Goal: Ask a question

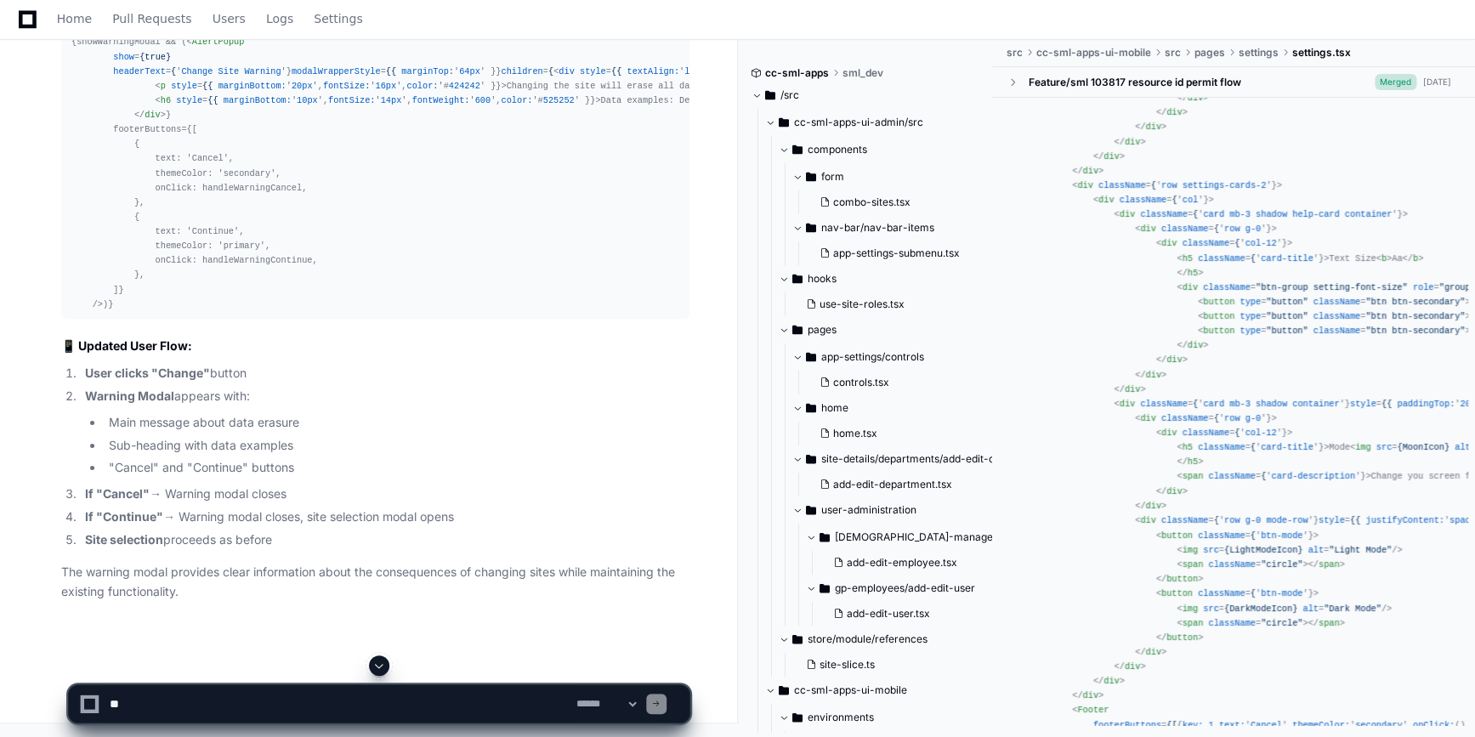
scroll to position [16949, 0]
click at [384, 671] on span at bounding box center [379, 666] width 14 height 14
click at [245, 697] on textarea at bounding box center [339, 703] width 467 height 37
paste textarea "**********"
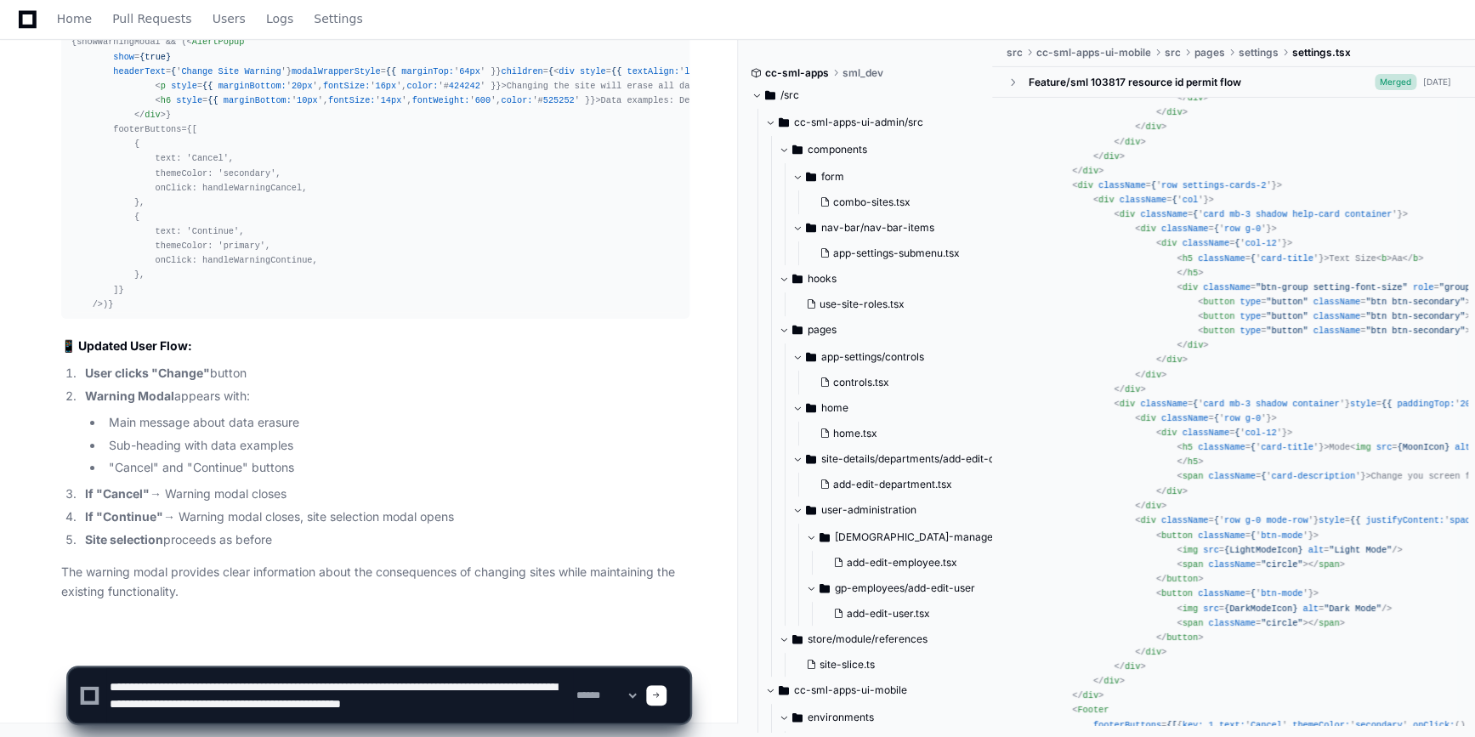
scroll to position [6, 0]
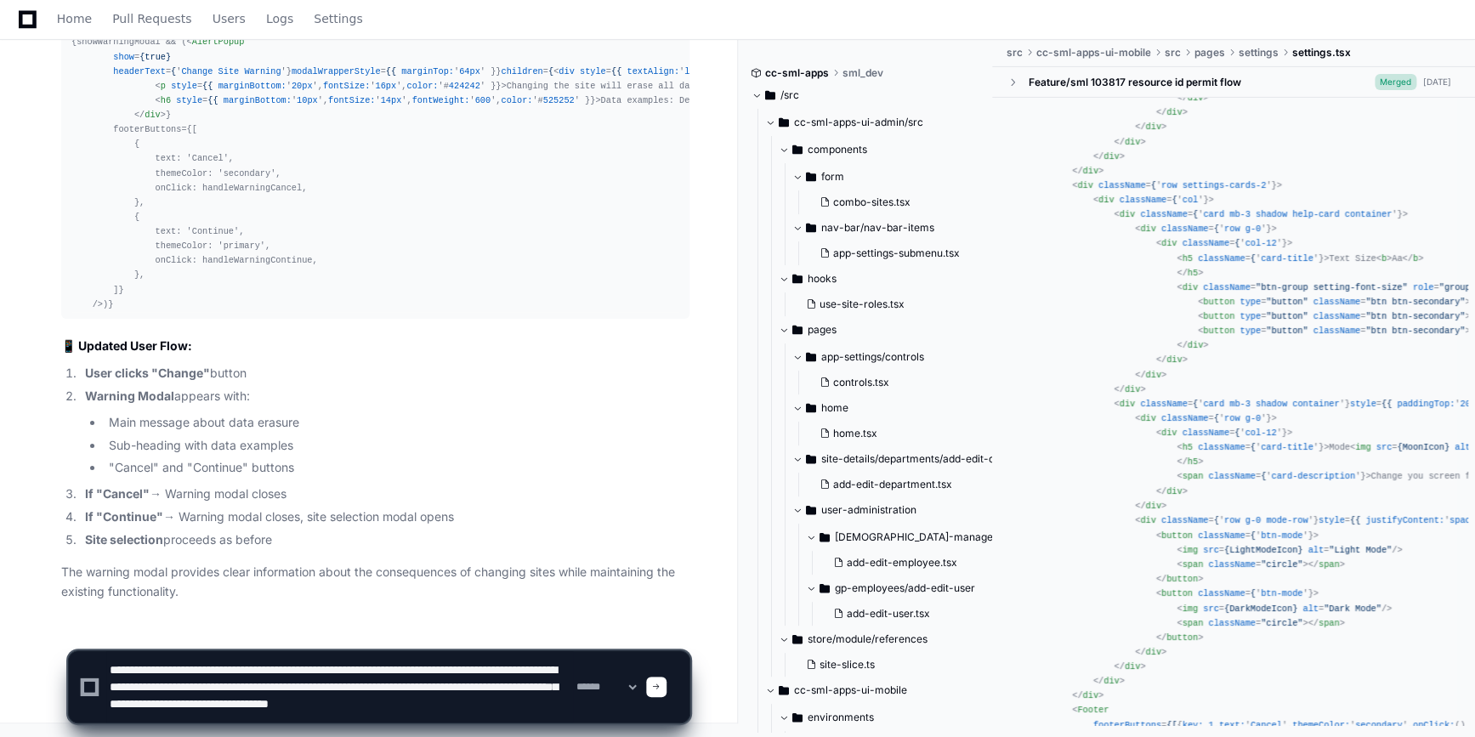
type textarea "**********"
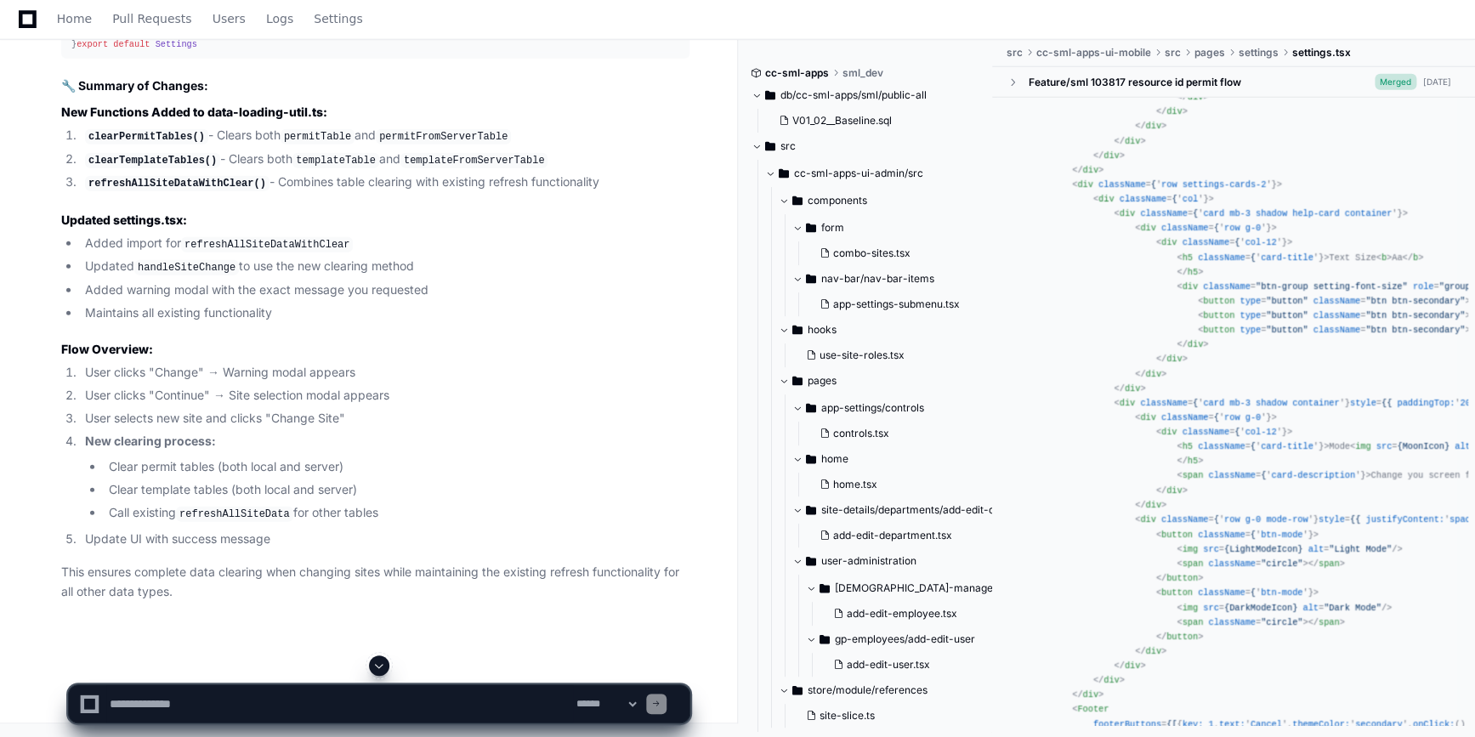
scroll to position [19855, 0]
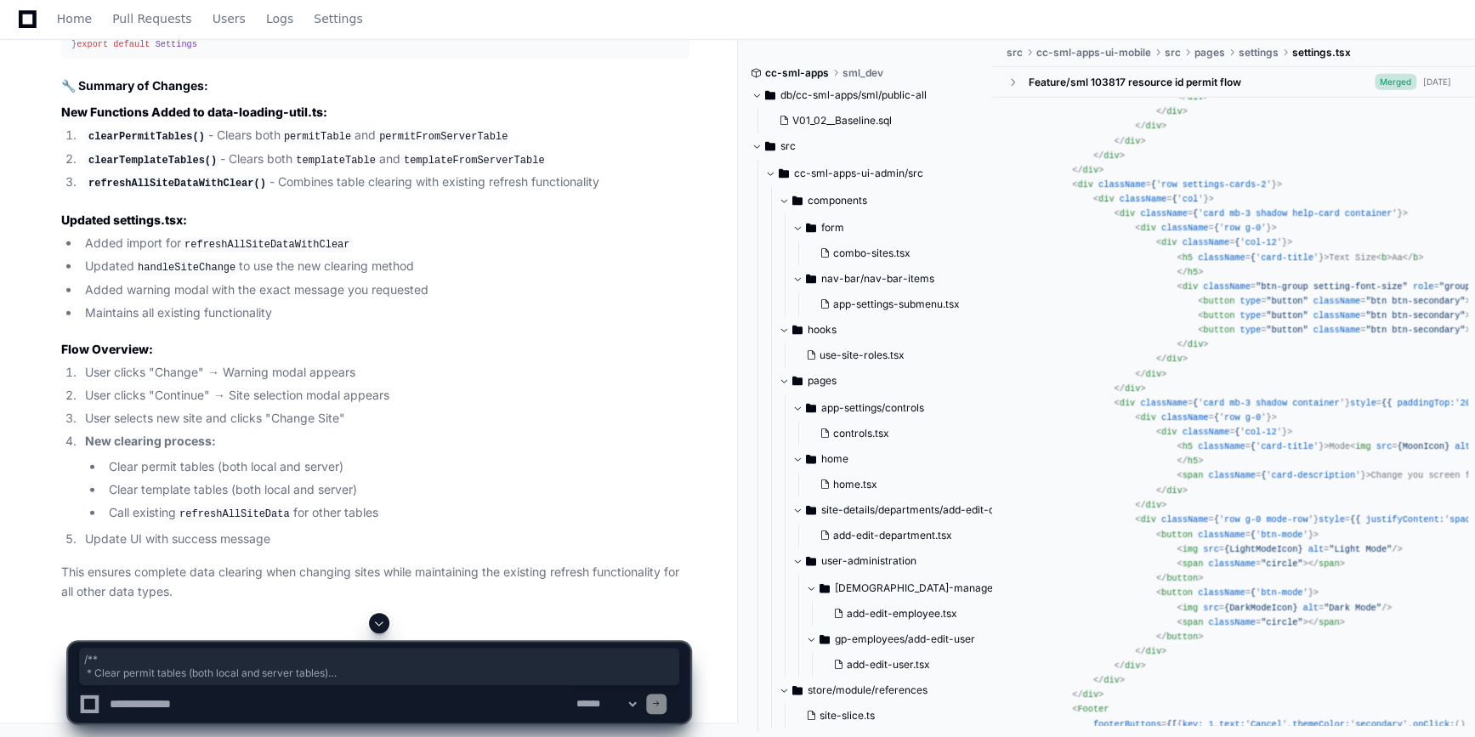
drag, startPoint x: 70, startPoint y: 180, endPoint x: 186, endPoint y: 371, distance: 223.2
copy article "/** * Clear permit tables (both local and server tables) */ export const clearP…"
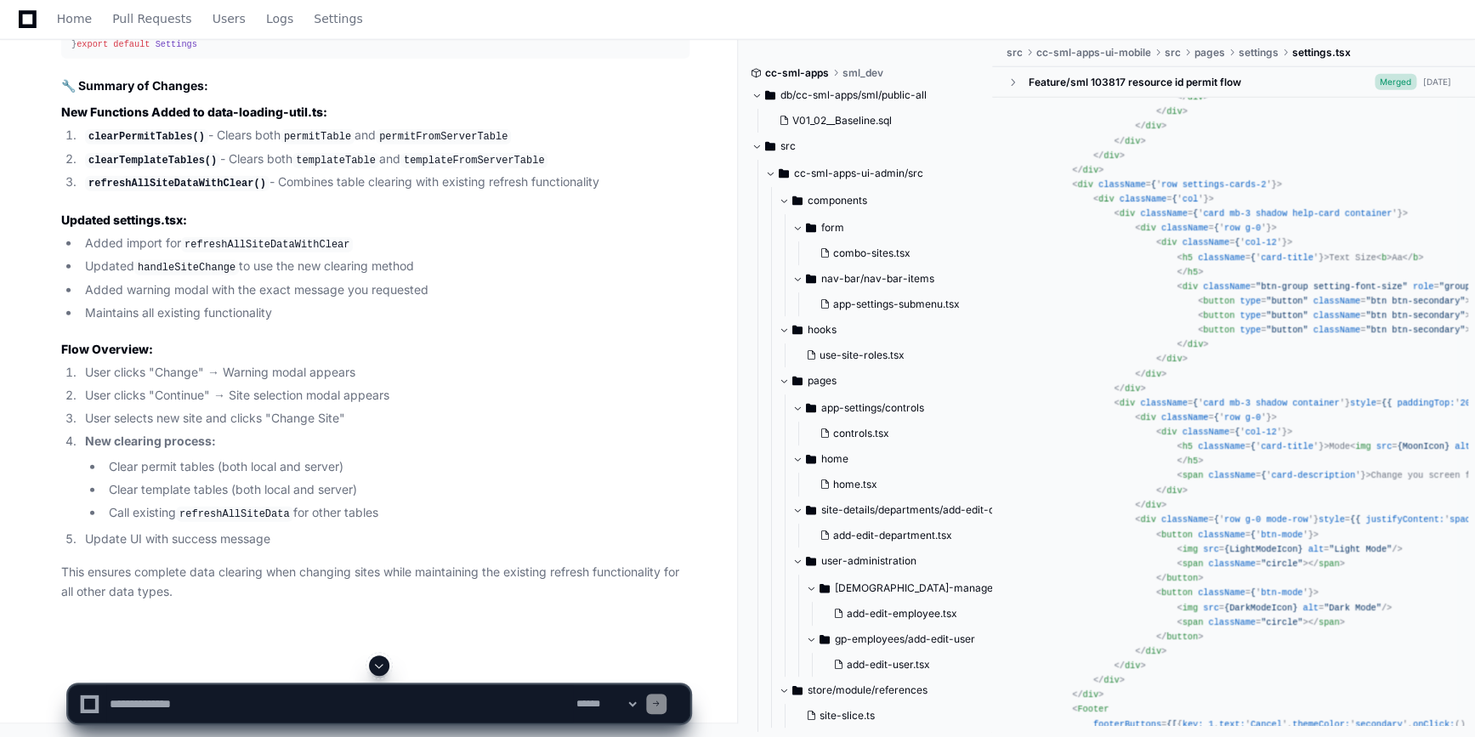
click at [218, 693] on textarea at bounding box center [339, 703] width 467 height 37
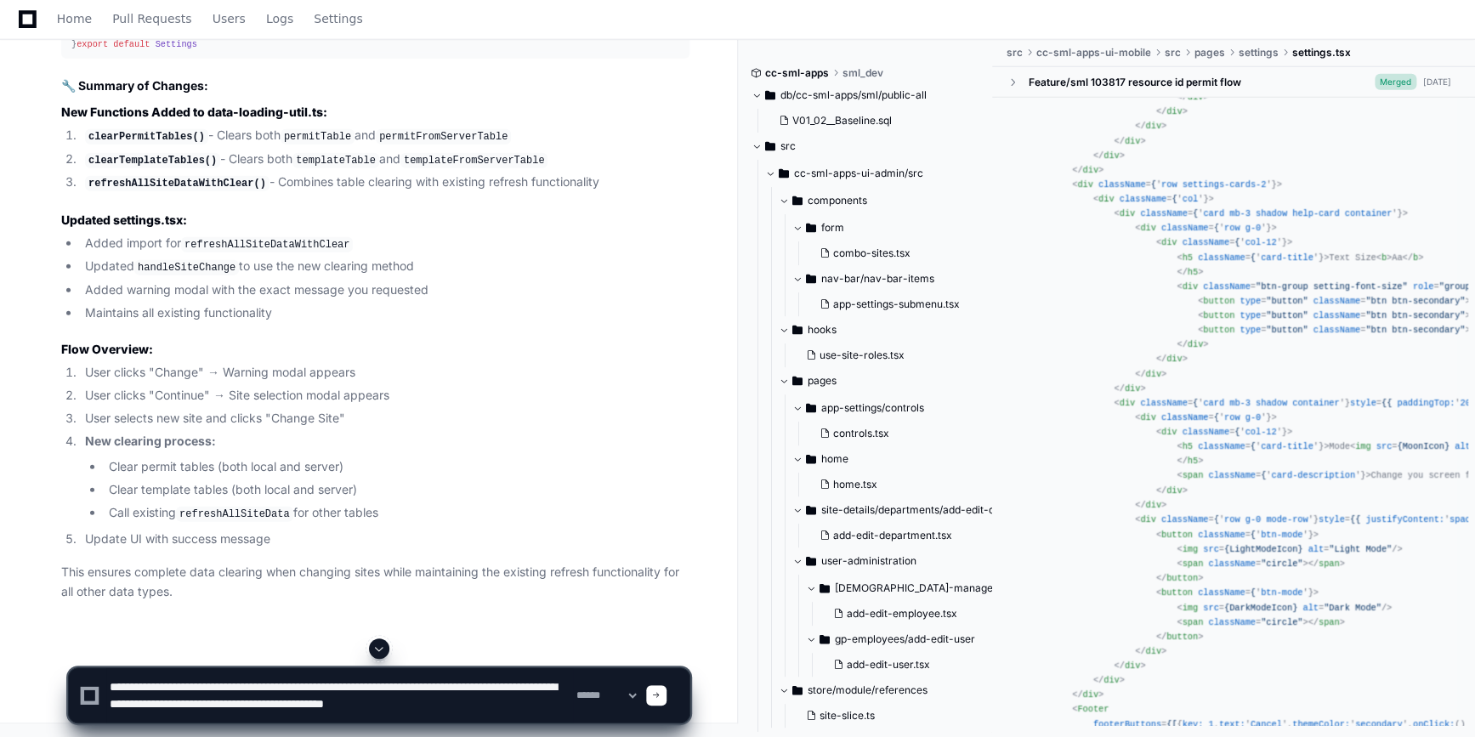
type textarea "**********"
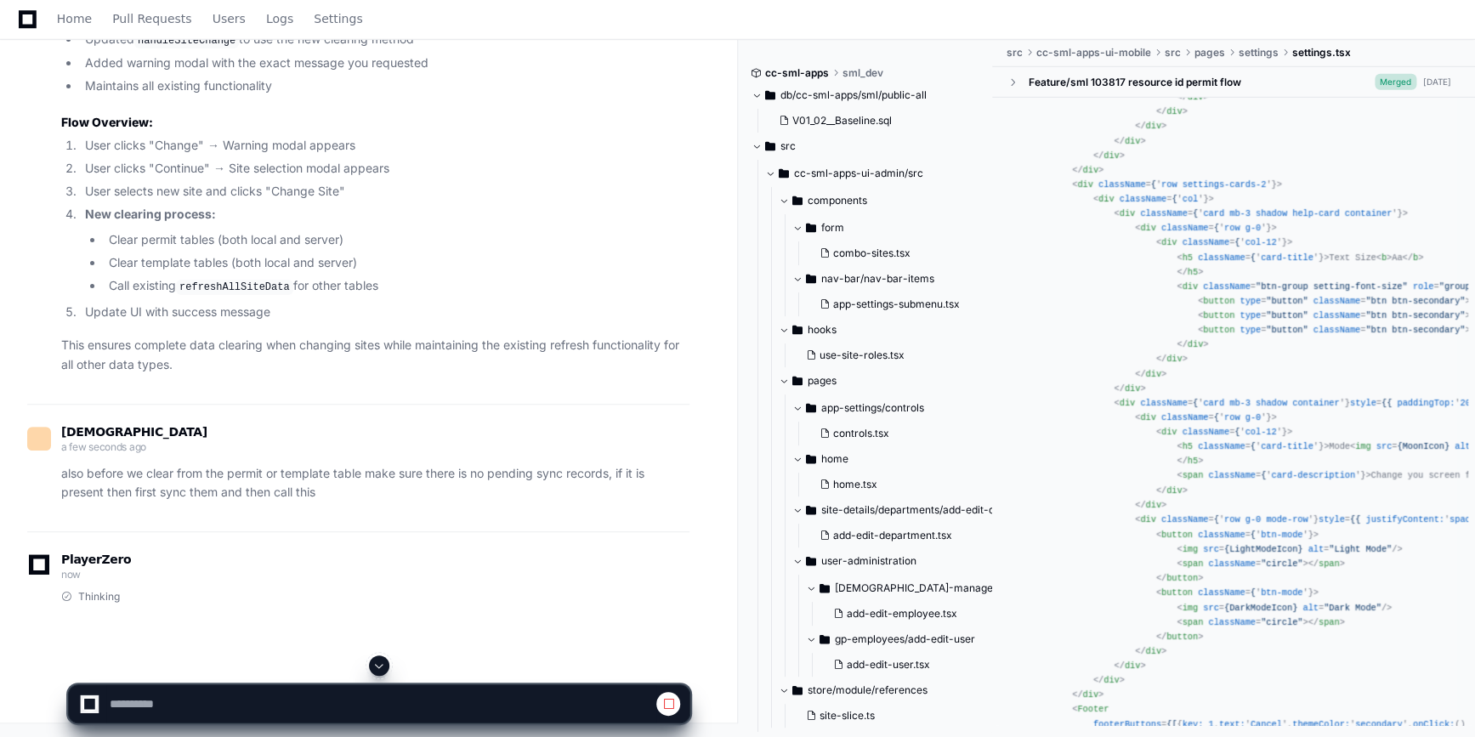
scroll to position [23783, 0]
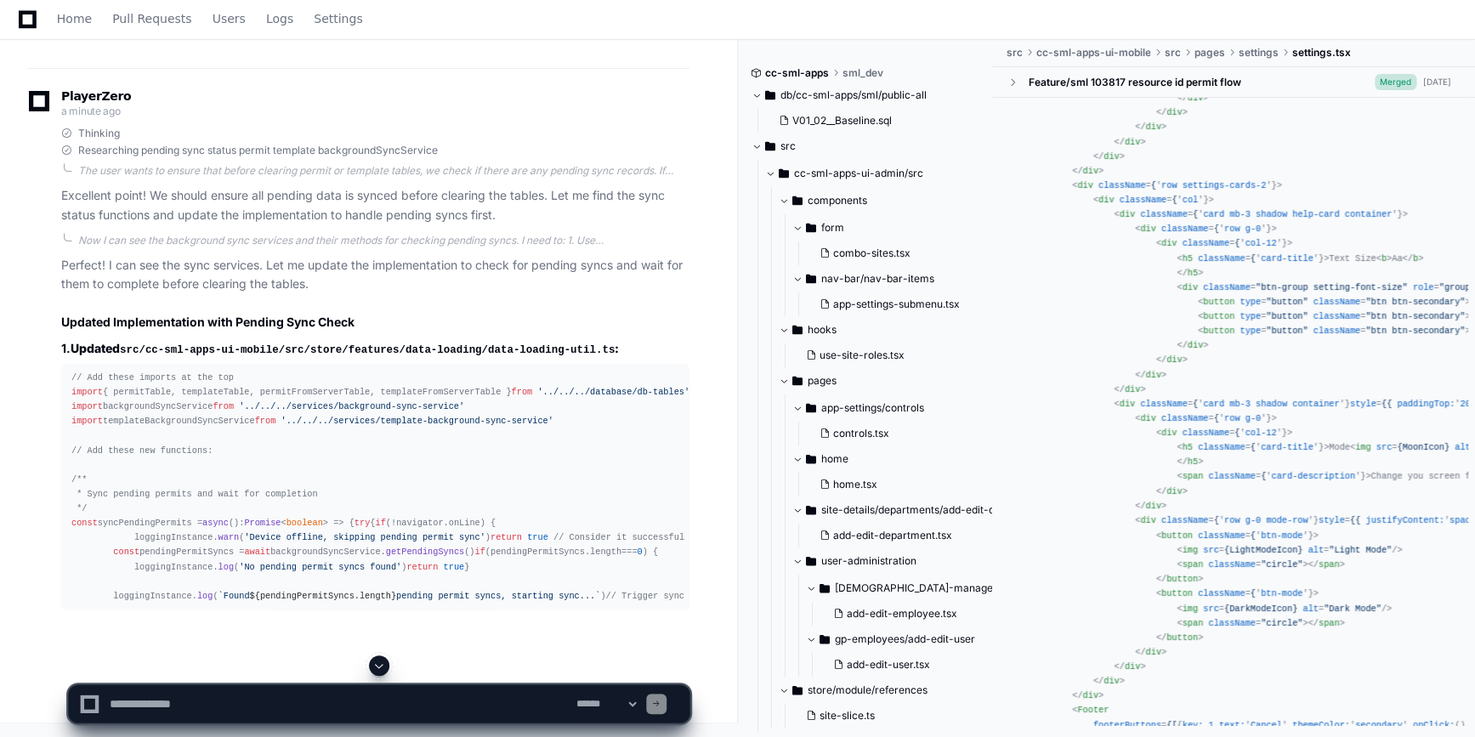
click at [378, 666] on span at bounding box center [379, 666] width 14 height 14
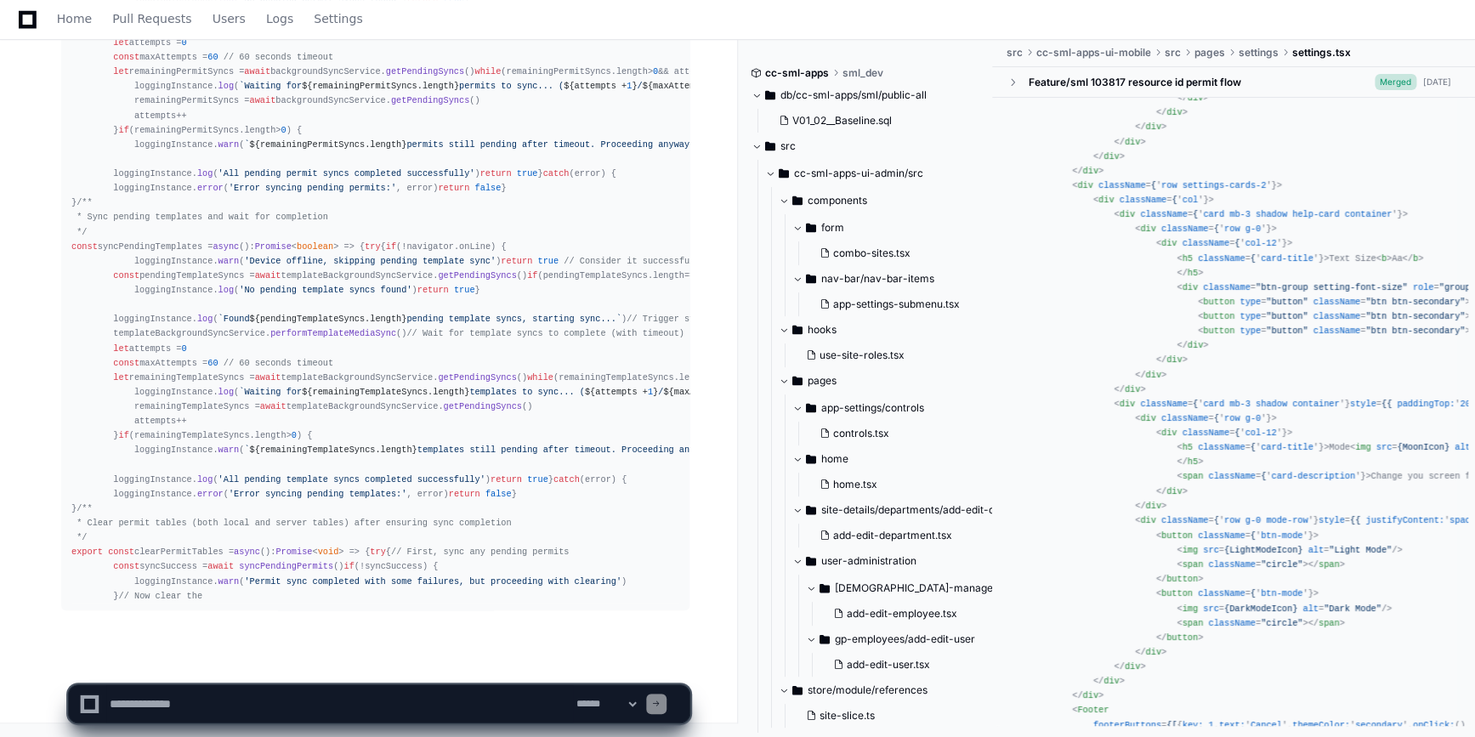
scroll to position [29899, 0]
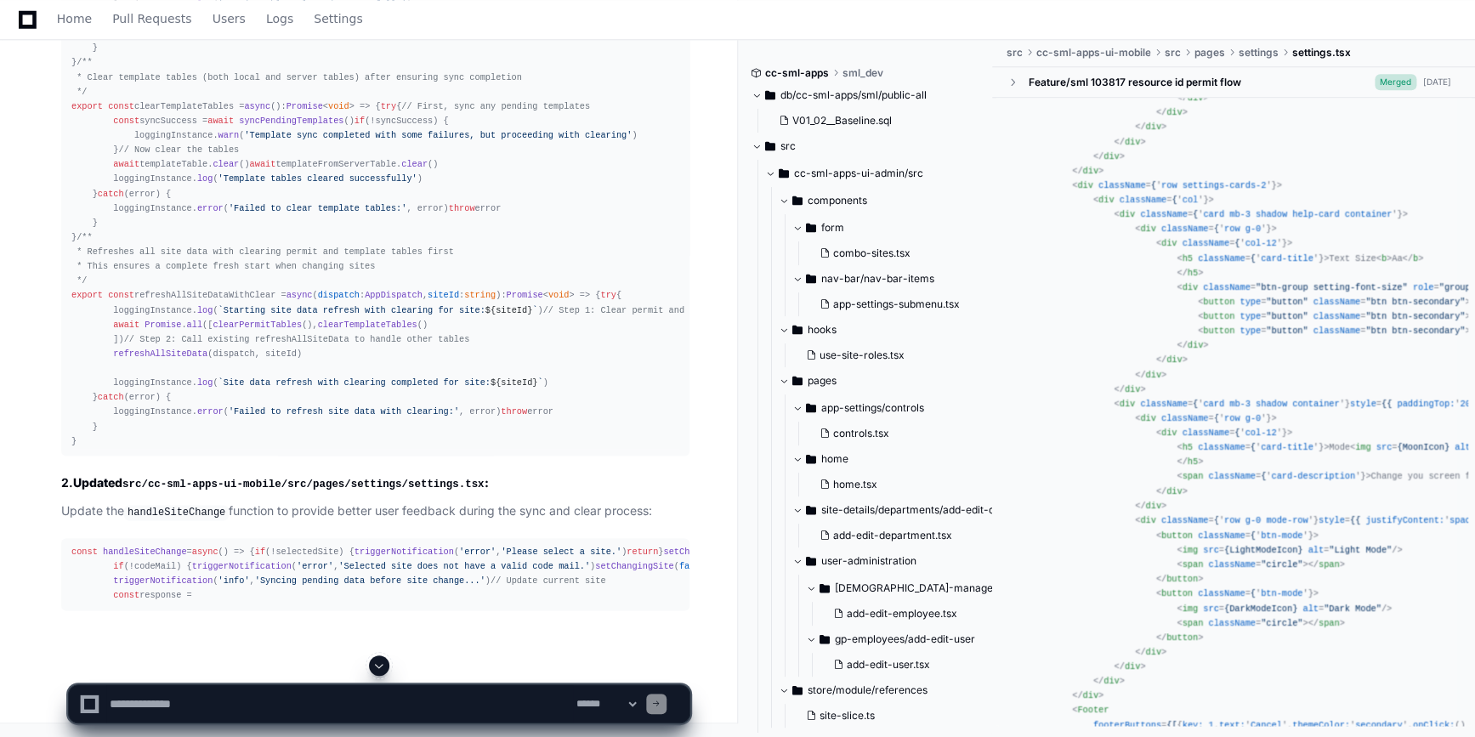
click at [375, 663] on span at bounding box center [379, 666] width 14 height 14
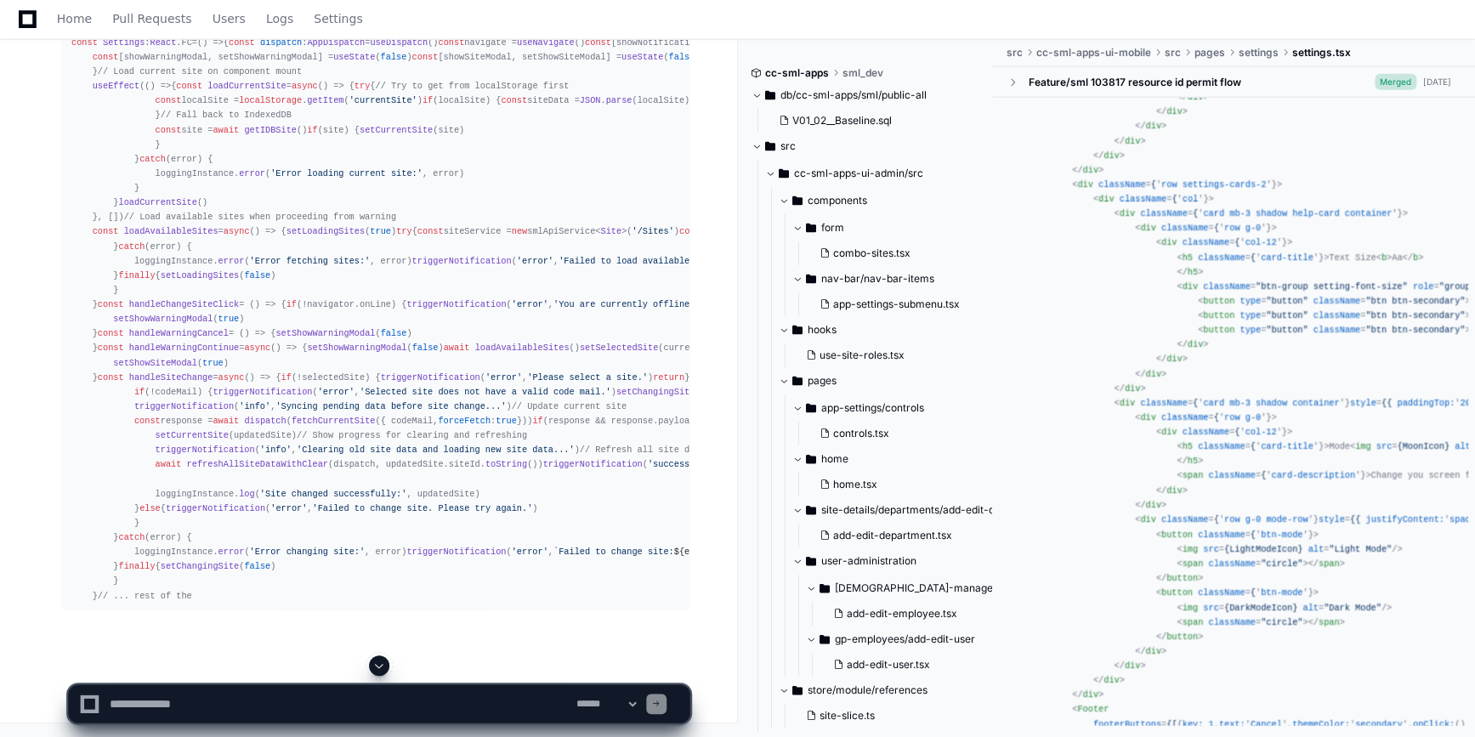
scroll to position [30357, 0]
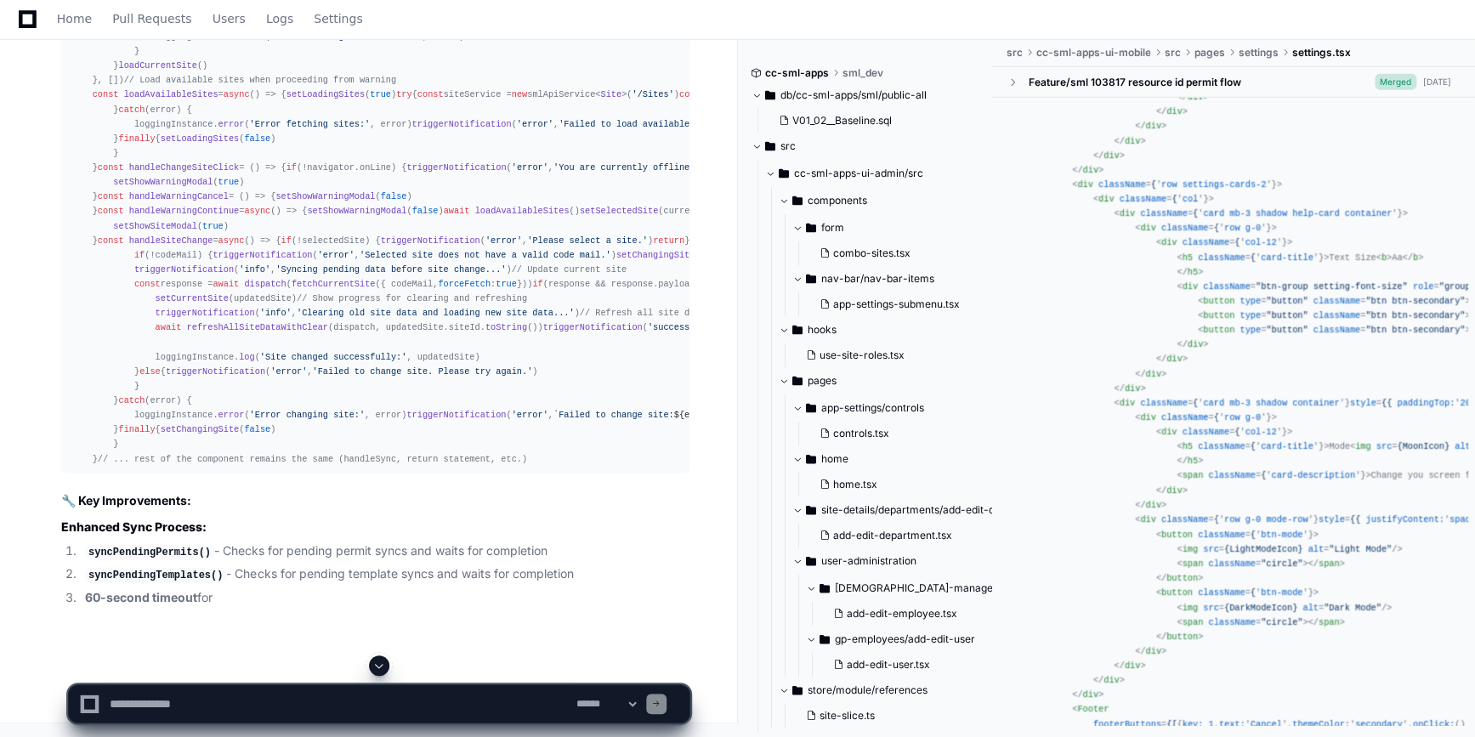
click at [382, 666] on span at bounding box center [379, 666] width 14 height 14
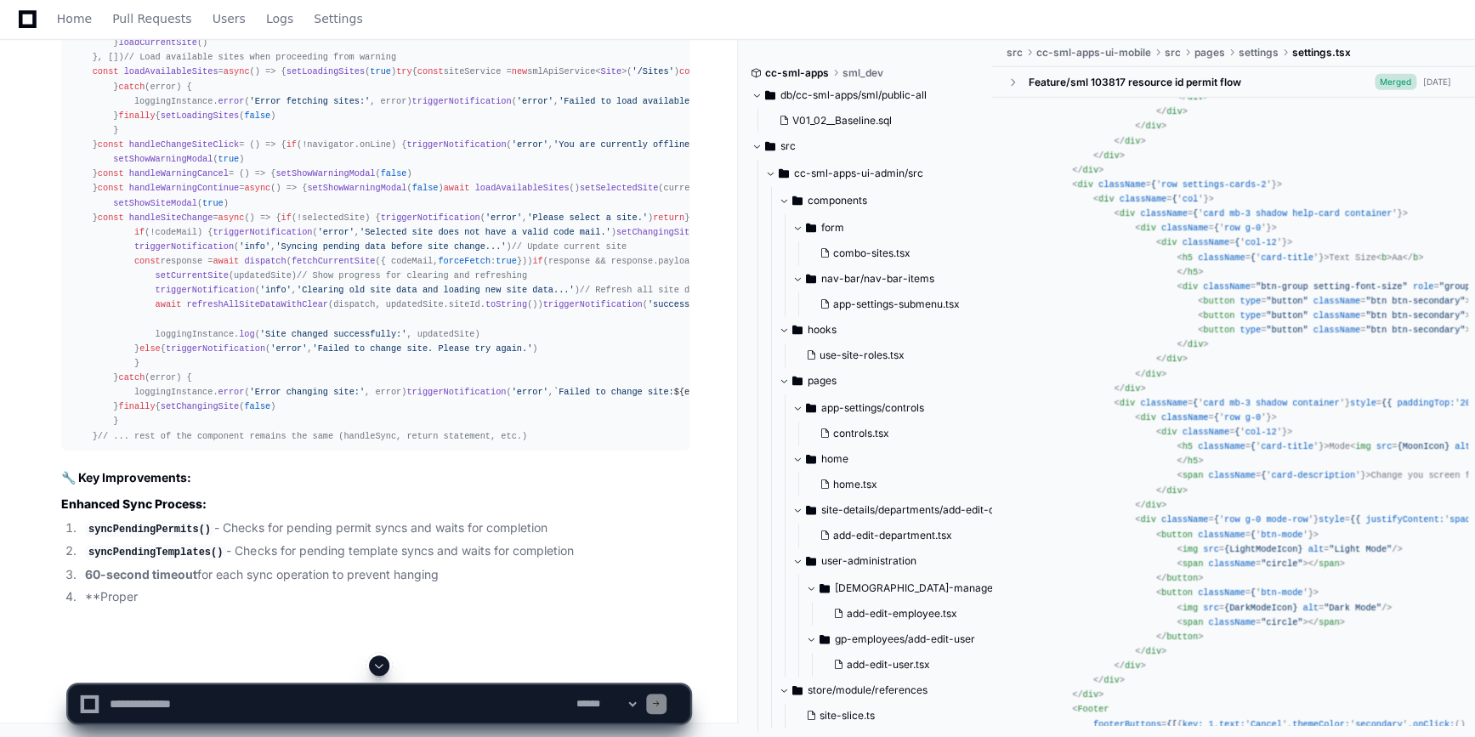
scroll to position [34038, 0]
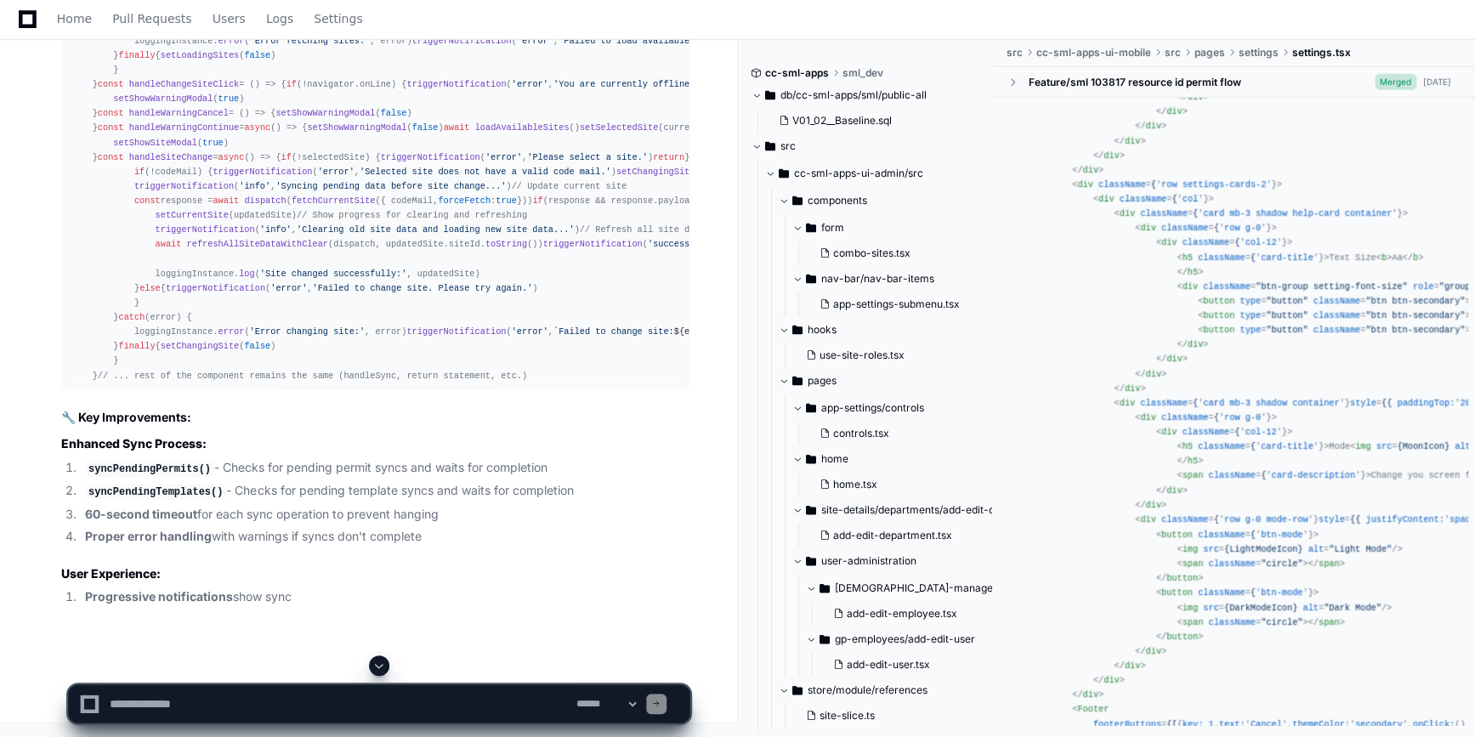
click at [382, 666] on span at bounding box center [379, 666] width 14 height 14
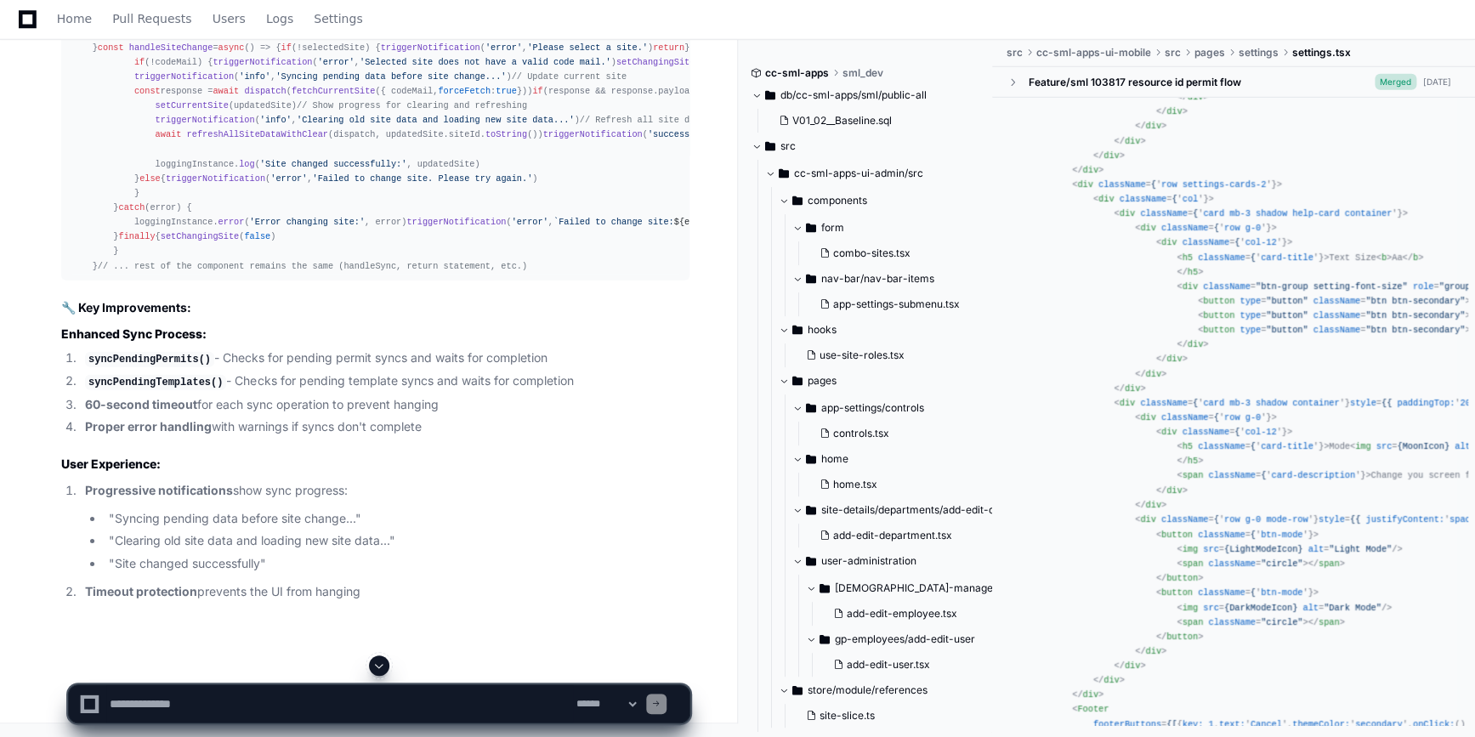
click at [382, 666] on span at bounding box center [379, 666] width 14 height 14
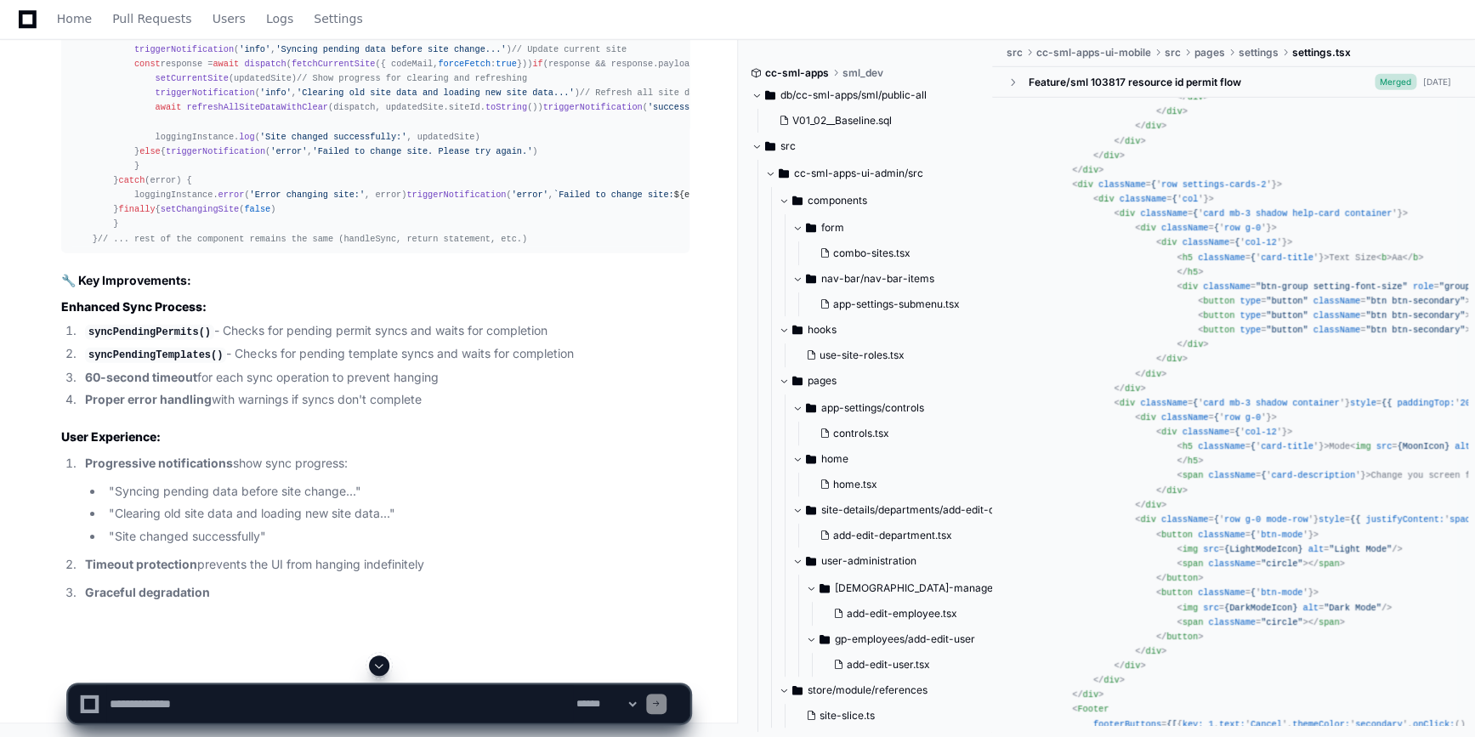
scroll to position [34253, 0]
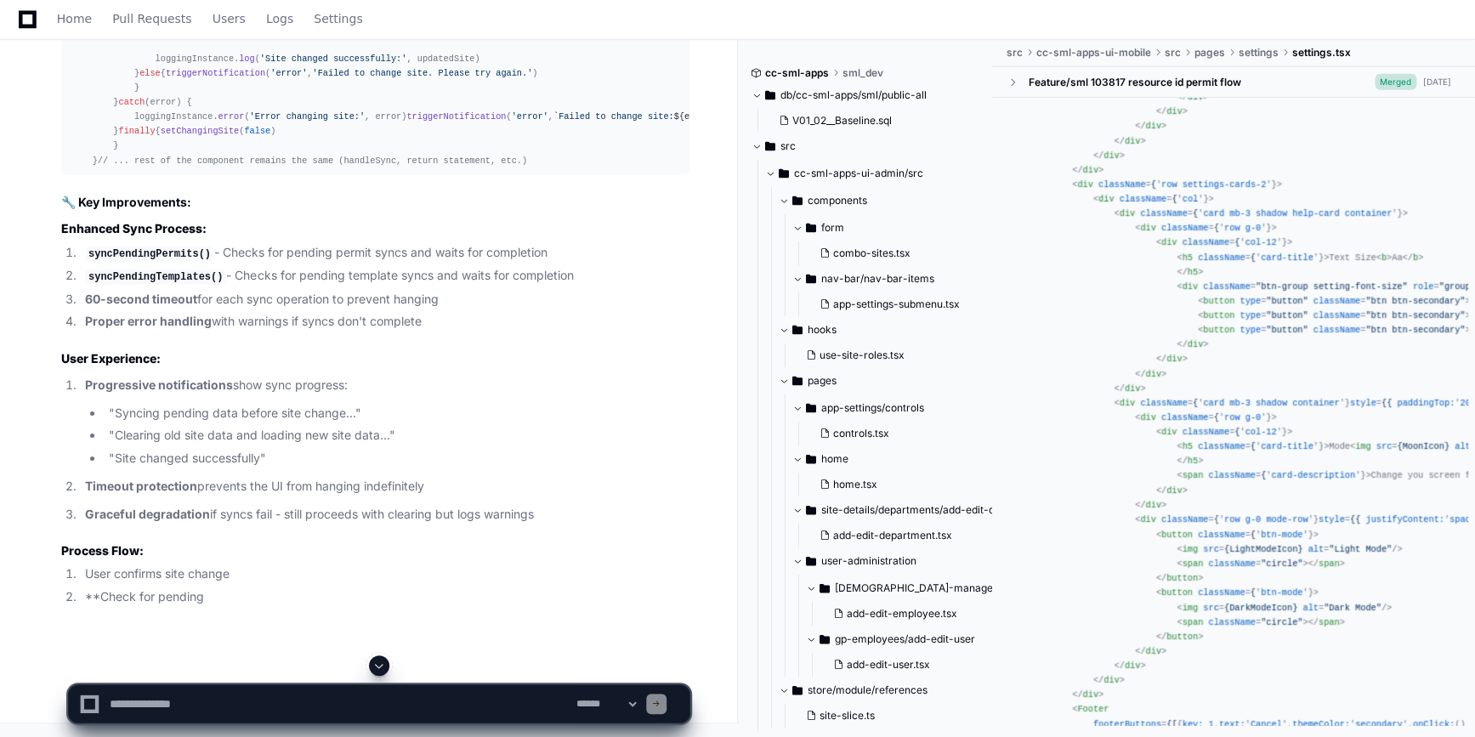
click at [382, 666] on span at bounding box center [379, 666] width 14 height 14
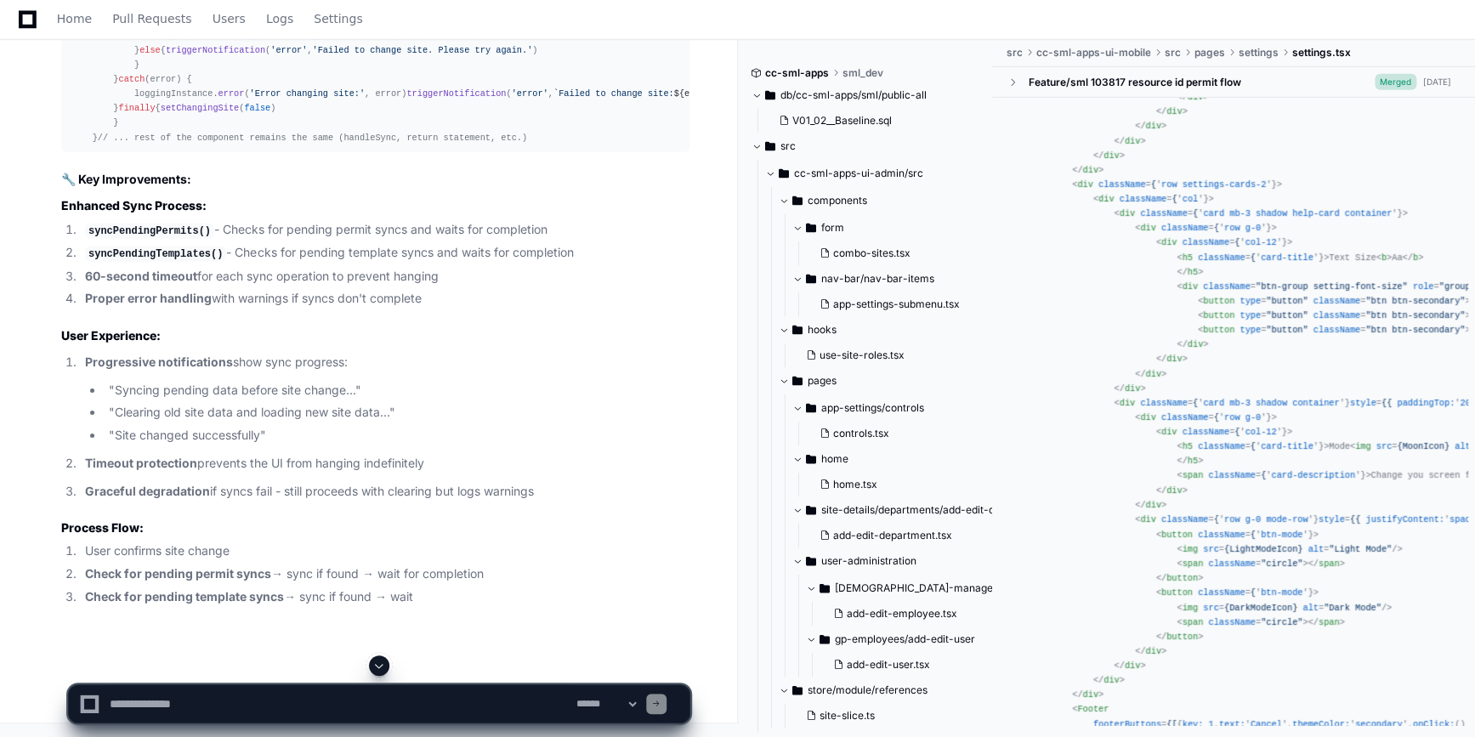
click at [382, 666] on span at bounding box center [379, 666] width 14 height 14
click at [382, 666] on app-app-chat-input "**********" at bounding box center [379, 689] width 622 height 68
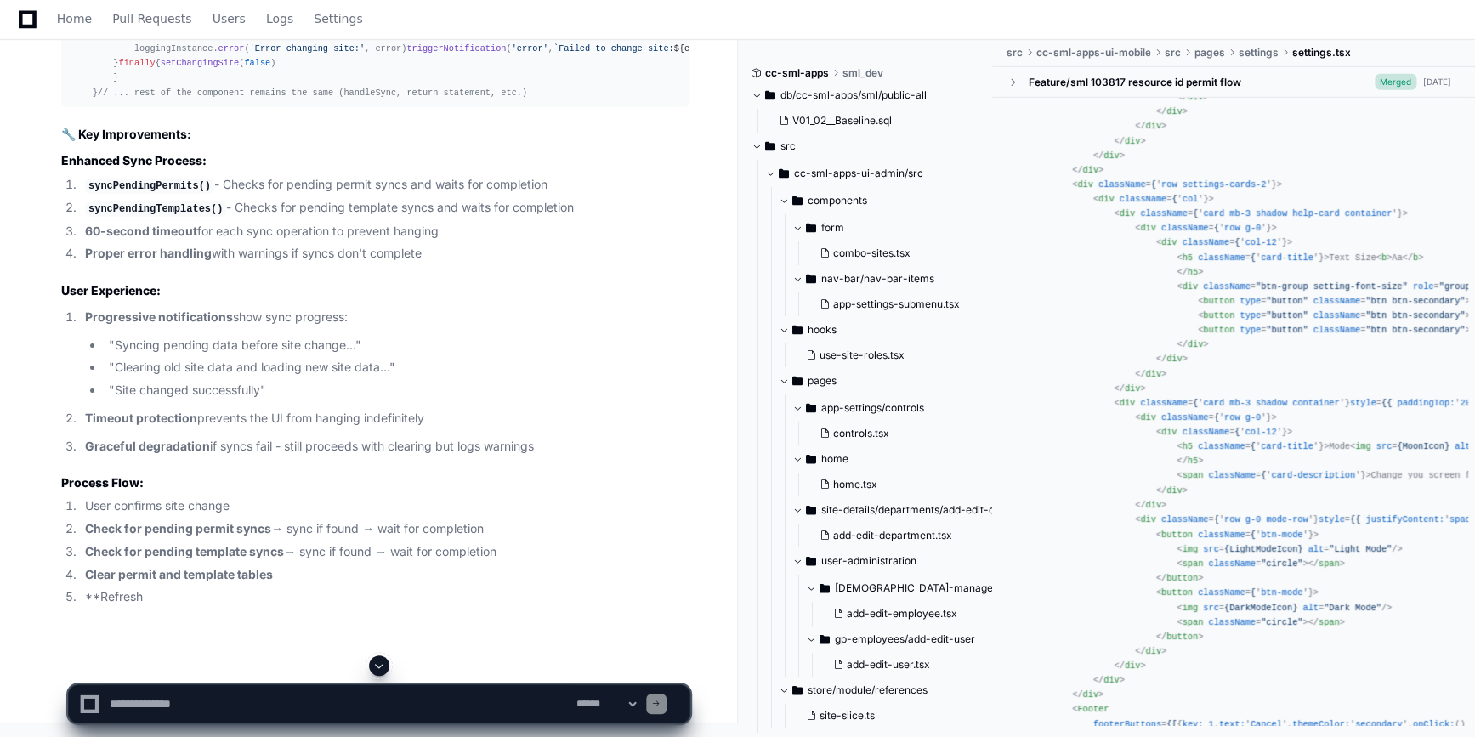
click at [382, 666] on span at bounding box center [379, 666] width 14 height 14
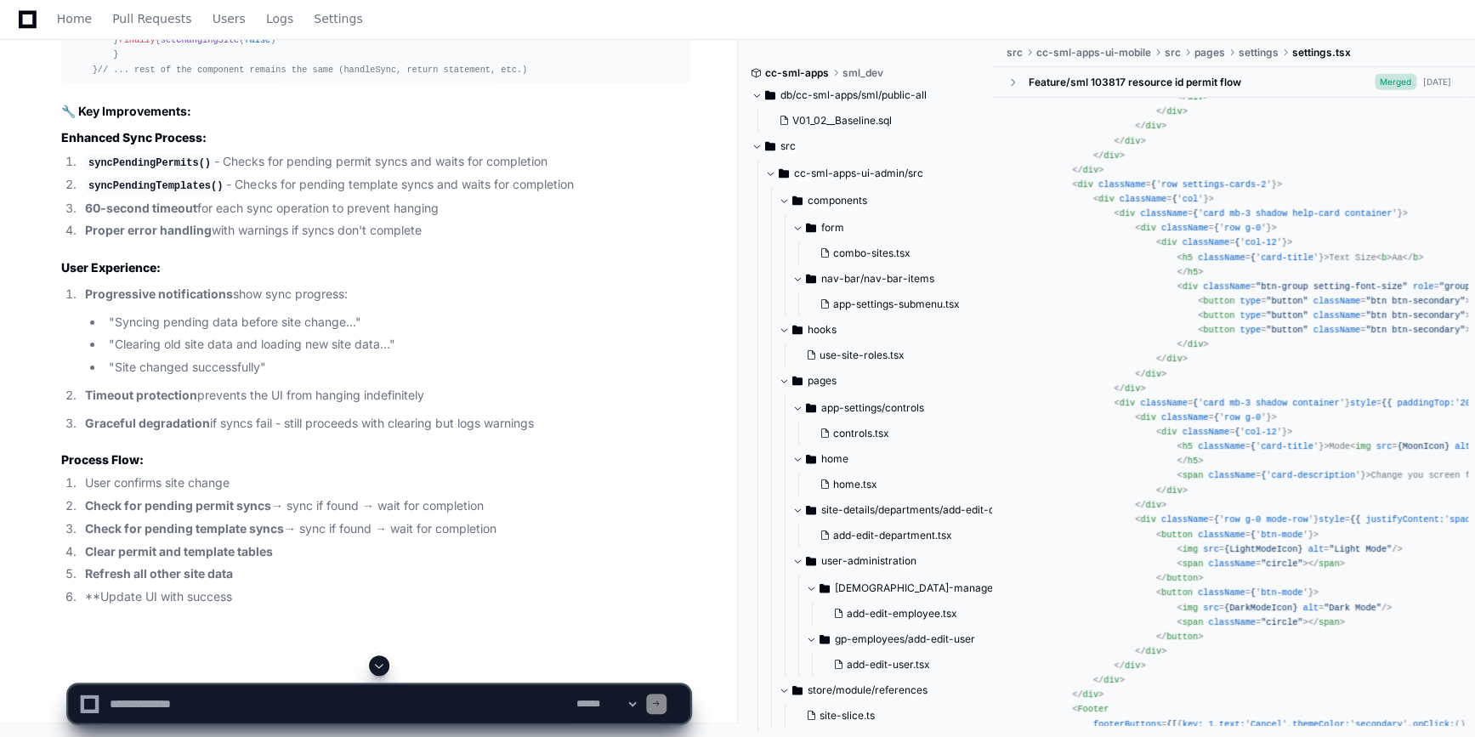
click at [382, 666] on span at bounding box center [379, 666] width 14 height 14
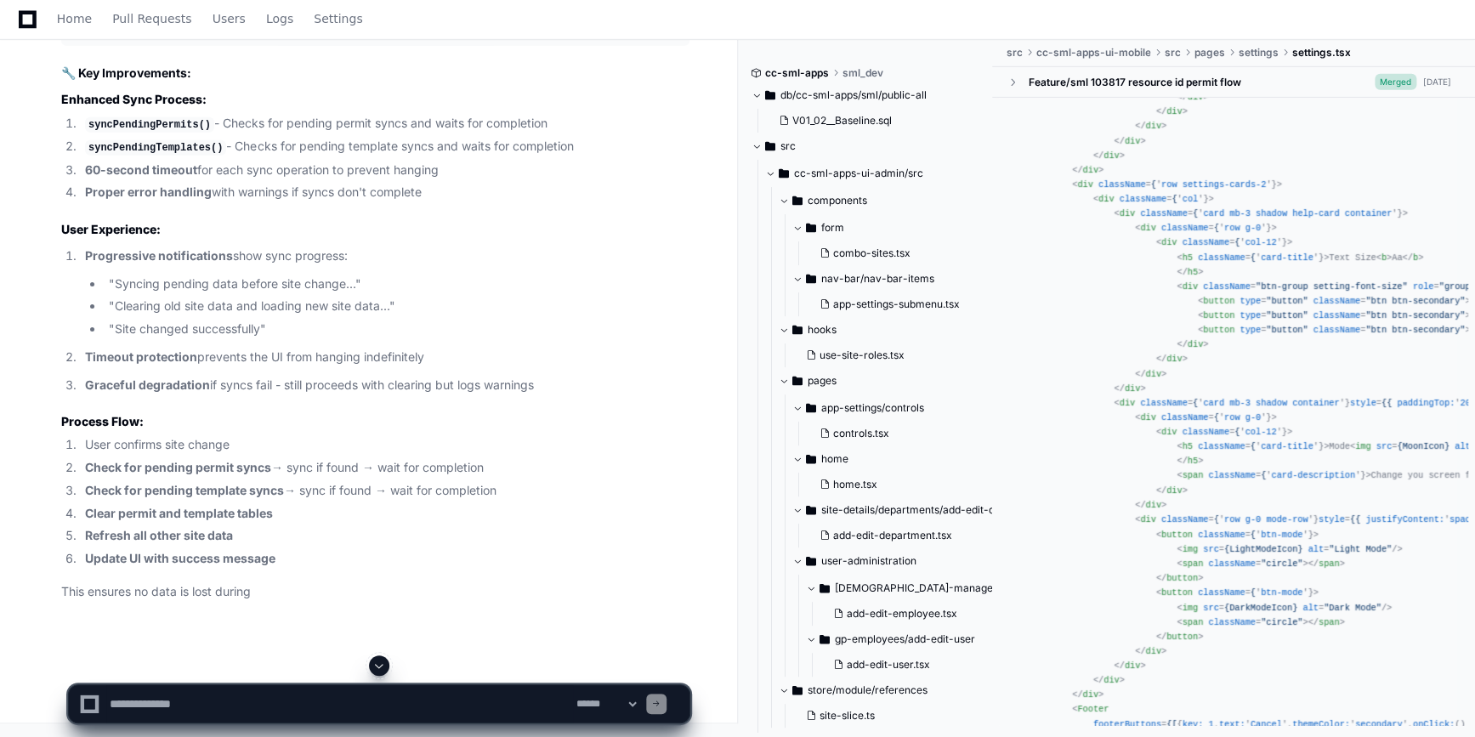
click at [382, 666] on span at bounding box center [379, 666] width 14 height 14
